Goal: Task Accomplishment & Management: Complete application form

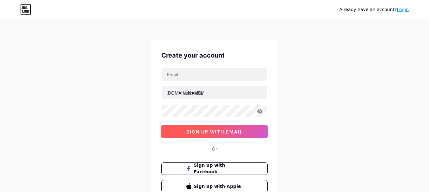
click at [219, 135] on button "sign up with email" at bounding box center [214, 131] width 106 height 13
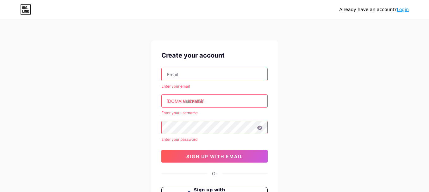
click at [179, 80] on input "text" at bounding box center [215, 74] width 106 height 13
paste input "[EMAIL_ADDRESS][DOMAIN_NAME]"
type input "[EMAIL_ADDRESS][DOMAIN_NAME]"
click at [208, 96] on input "text" at bounding box center [215, 101] width 106 height 13
paste input "softwareanalyst"
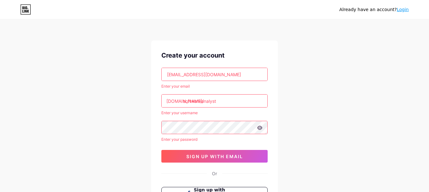
type input "softwareanalyst"
click at [329, 137] on div "Already have an account? Login Create your account [EMAIL_ADDRESS][DOMAIN_NAME]…" at bounding box center [214, 133] width 429 height 267
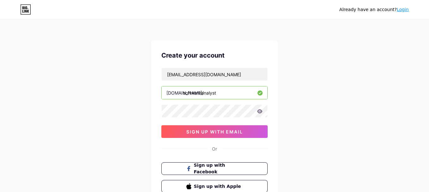
click at [196, 156] on div "Create your account [EMAIL_ADDRESS][DOMAIN_NAME] [DOMAIN_NAME]/ softwareanalyst…" at bounding box center [214, 122] width 127 height 162
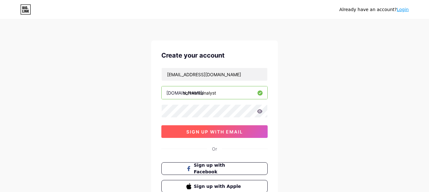
click at [208, 133] on span "sign up with email" at bounding box center [214, 131] width 57 height 5
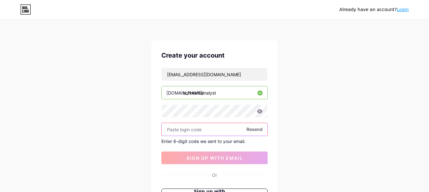
paste input "308885"
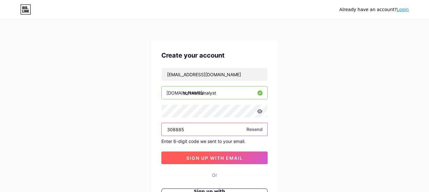
type input "308885"
click at [238, 162] on button "sign up with email" at bounding box center [214, 158] width 106 height 13
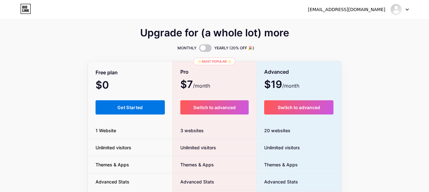
click at [135, 102] on button "Get Started" at bounding box center [130, 107] width 69 height 14
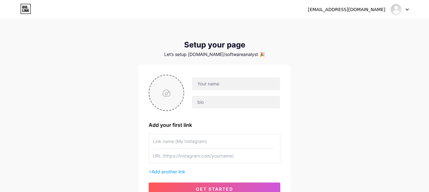
click at [172, 91] on input "file" at bounding box center [166, 92] width 34 height 35
type input "C:\fakepath\software_analyst_logo.jpg"
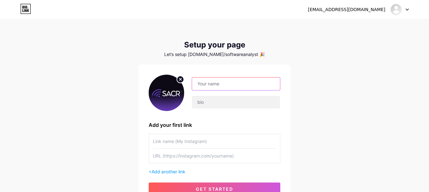
click at [237, 83] on input "text" at bounding box center [236, 84] width 88 height 13
paste input "Software Analyst Cyber Research"
type input "Software Analyst Cyber Research"
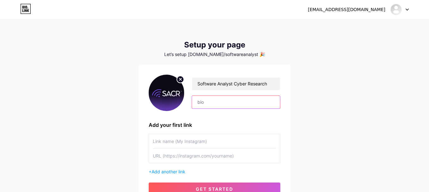
click at [199, 100] on input "text" at bounding box center [236, 102] width 88 height 13
paste input ""Software Analyst Cyber Research is one of the fastest-growing, independent ana…"
drag, startPoint x: 234, startPoint y: 100, endPoint x: 322, endPoint y: 101, distance: 88.3
click at [322, 101] on div "[EMAIL_ADDRESS][DOMAIN_NAME] Dashboard Logout Setup your page Let’s setup [DOMA…" at bounding box center [214, 113] width 429 height 226
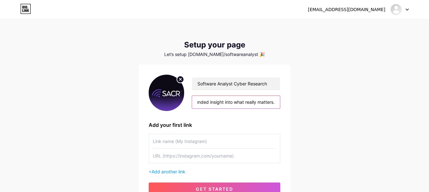
scroll to position [0, 943]
type input ""Software Analyst Cyber Research is one of the fastest-growing, independent ana…"
click at [300, 101] on div "[EMAIL_ADDRESS][DOMAIN_NAME] Dashboard Logout Setup your page Let’s setup [DOMA…" at bounding box center [214, 113] width 429 height 226
drag, startPoint x: 244, startPoint y: 103, endPoint x: 313, endPoint y: 102, distance: 68.7
click at [313, 102] on div "[EMAIL_ADDRESS][DOMAIN_NAME] Dashboard Logout Setup your page Let’s setup [DOMA…" at bounding box center [214, 113] width 429 height 226
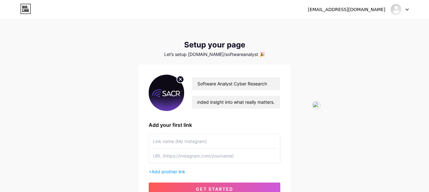
click at [318, 112] on div "[EMAIL_ADDRESS][DOMAIN_NAME] Dashboard Logout Setup your page Let’s setup [DOMA…" at bounding box center [214, 113] width 429 height 226
click at [352, 99] on div "[EMAIL_ADDRESS][DOMAIN_NAME] Dashboard Logout Setup your page Let’s setup [DOMA…" at bounding box center [214, 113] width 429 height 226
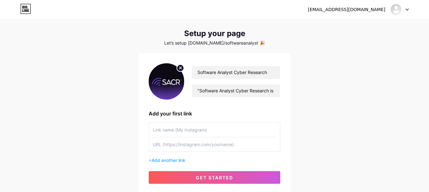
scroll to position [32, 0]
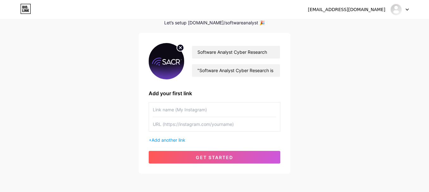
click at [189, 109] on input "text" at bounding box center [214, 110] width 123 height 14
paste input "Software Analyst Cyber Research"
type input "Software Analyst Cyber Research"
click at [163, 128] on input "text" at bounding box center [214, 124] width 123 height 14
paste input "[URL][DOMAIN_NAME]"
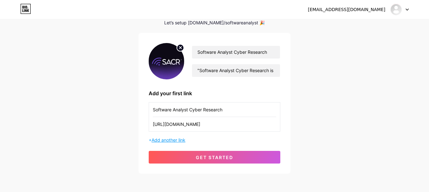
type input "[URL][DOMAIN_NAME]"
click at [161, 138] on span "Add another link" at bounding box center [169, 139] width 34 height 5
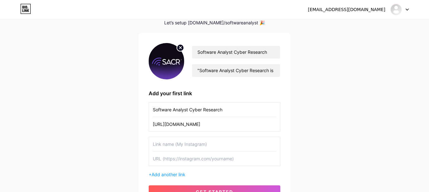
click at [180, 158] on input "text" at bounding box center [214, 159] width 123 height 14
paste input "[URL][DOMAIN_NAME]"
click at [179, 154] on input "[URL][DOMAIN_NAME]" at bounding box center [214, 159] width 123 height 14
type input "[URL][DOMAIN_NAME]"
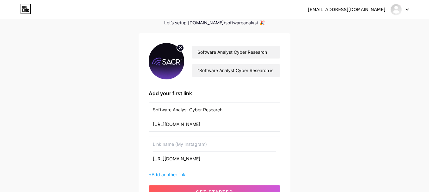
click at [158, 148] on input "text" at bounding box center [214, 144] width 123 height 14
paste input "linkedin"
drag, startPoint x: 154, startPoint y: 144, endPoint x: 150, endPoint y: 145, distance: 3.9
click at [150, 145] on div "linkedin [URL][DOMAIN_NAME]" at bounding box center [215, 151] width 132 height 29
drag, startPoint x: 155, startPoint y: 148, endPoint x: 147, endPoint y: 147, distance: 7.7
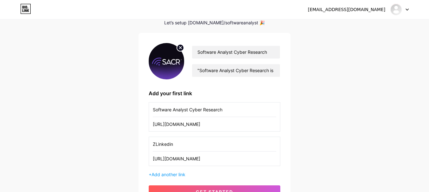
click at [147, 147] on div "Software Analyst Cyber Research "Software Analyst Cyber Research is one of the …" at bounding box center [215, 120] width 152 height 175
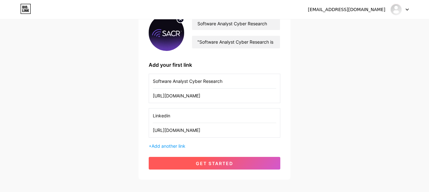
scroll to position [93, 0]
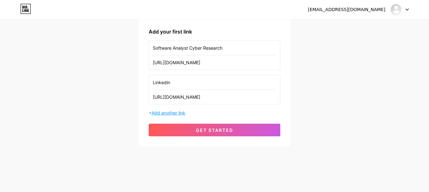
type input "Linkedin"
click at [170, 114] on span "Add another link" at bounding box center [169, 112] width 34 height 5
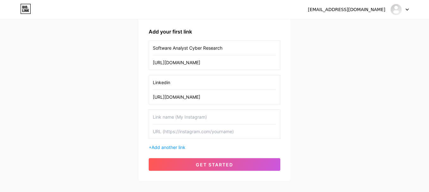
click at [178, 127] on input "text" at bounding box center [214, 131] width 123 height 14
paste input "[URL][DOMAIN_NAME]"
type input "[URL][DOMAIN_NAME]"
click at [170, 117] on input "text" at bounding box center [214, 117] width 123 height 14
paste input "twitter"
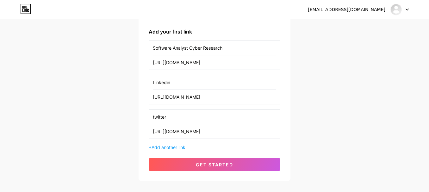
drag, startPoint x: 154, startPoint y: 116, endPoint x: 151, endPoint y: 116, distance: 3.5
click at [151, 116] on div "twitter [URL][DOMAIN_NAME]" at bounding box center [215, 124] width 132 height 29
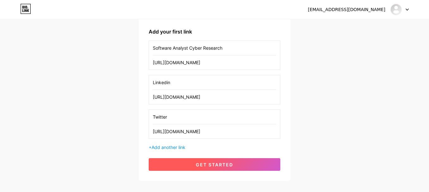
type input "Twitter"
click at [223, 167] on span "get started" at bounding box center [214, 164] width 37 height 5
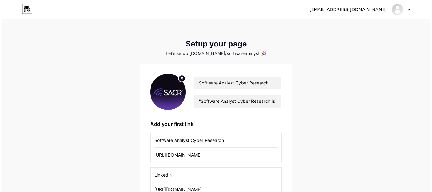
scroll to position [0, 0]
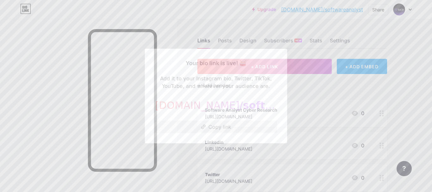
click at [217, 123] on button "Copy link" at bounding box center [216, 127] width 122 height 13
